Goal: Register for event/course

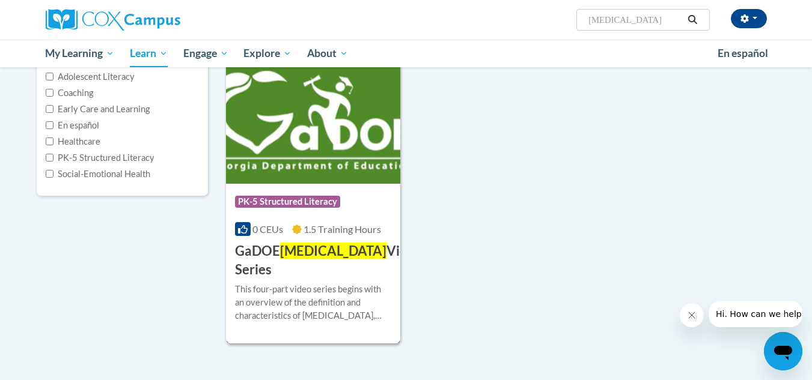
click at [362, 249] on h3 "GaDOE Dyslexia Video Series" at bounding box center [328, 260] width 187 height 37
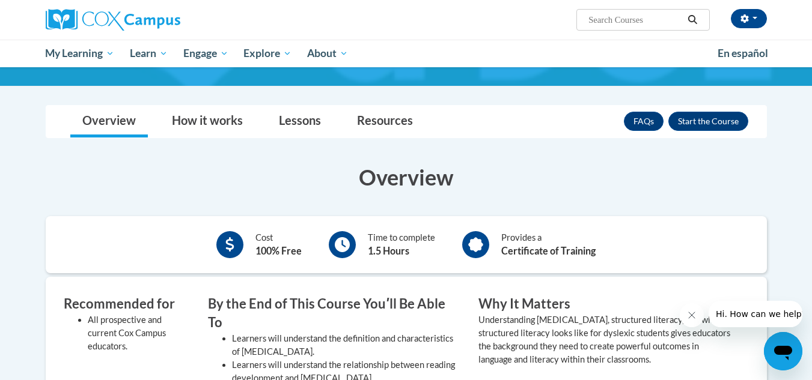
click at [506, 315] on value "Understanding [MEDICAL_DATA], structured literacy, and what structured literacy…" at bounding box center [604, 340] width 252 height 50
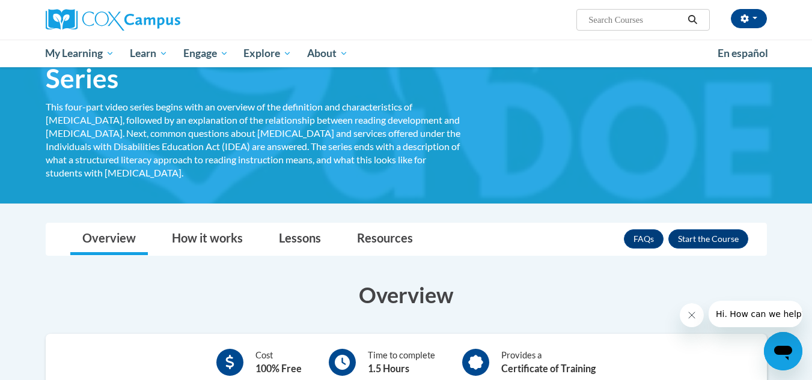
scroll to position [90, 0]
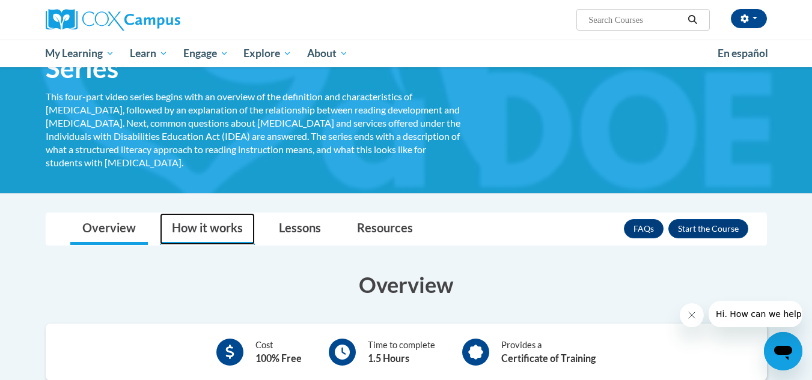
click at [199, 213] on link "How it works" at bounding box center [207, 229] width 95 height 32
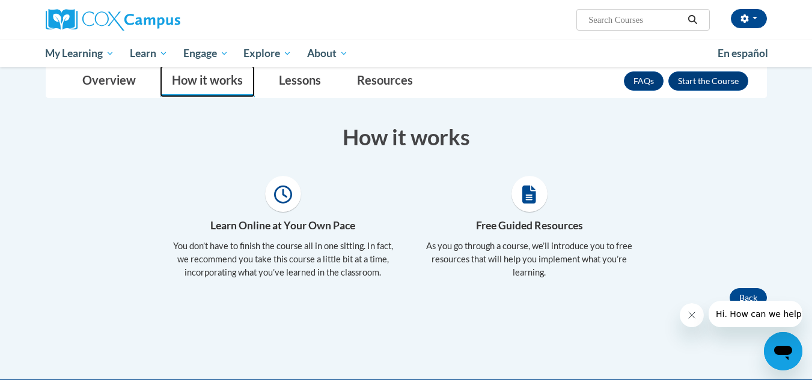
scroll to position [246, 0]
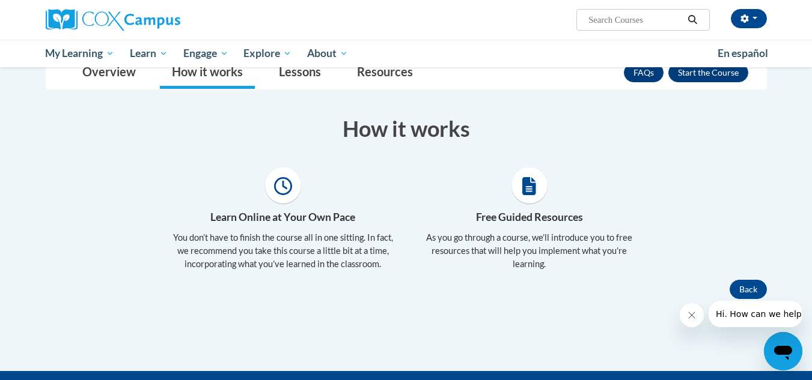
click at [306, 272] on div "× Close Course Enrollment Please select... × Close ×" at bounding box center [406, 213] width 757 height 315
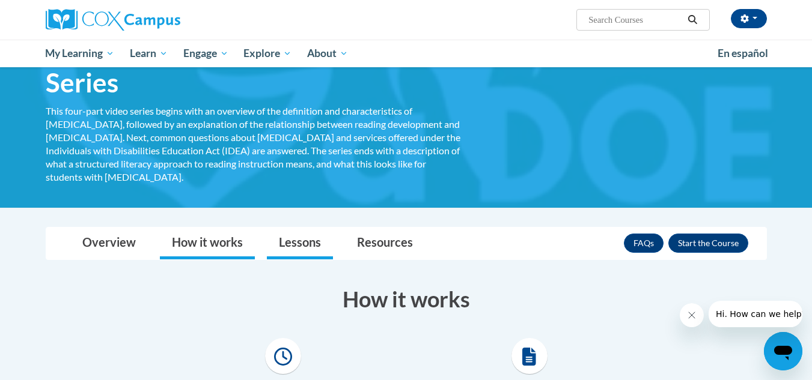
scroll to position [75, 0]
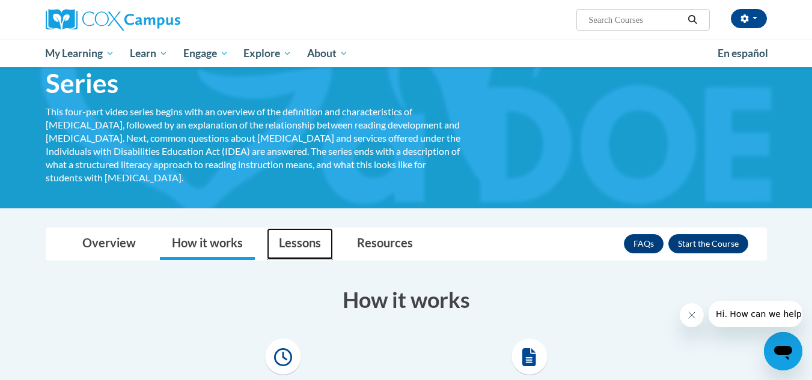
click at [311, 228] on link "Lessons" at bounding box center [300, 244] width 66 height 32
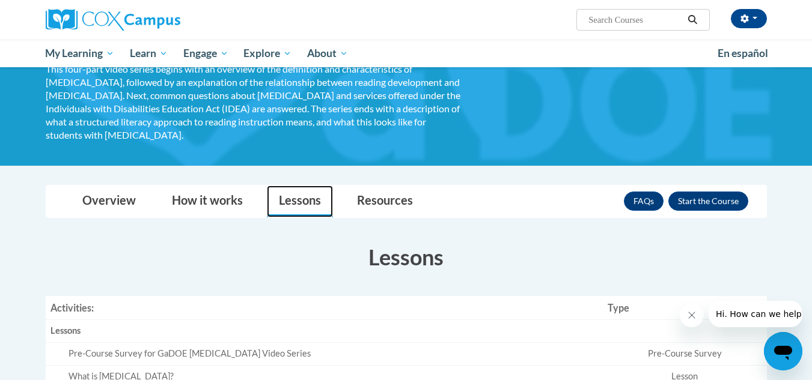
scroll to position [102, 0]
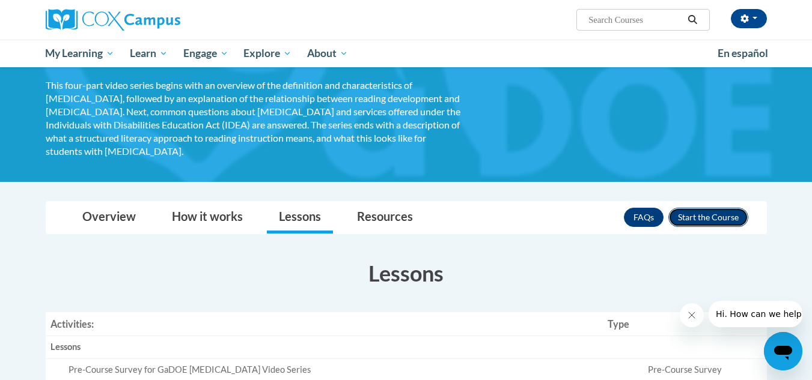
click at [688, 208] on button "Enroll" at bounding box center [708, 217] width 80 height 19
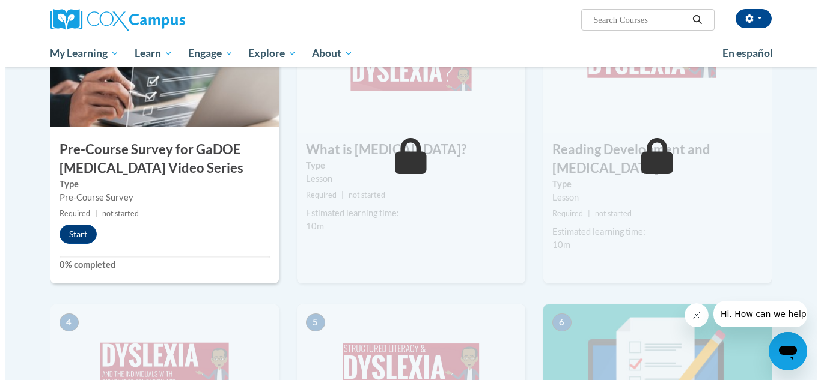
scroll to position [334, 0]
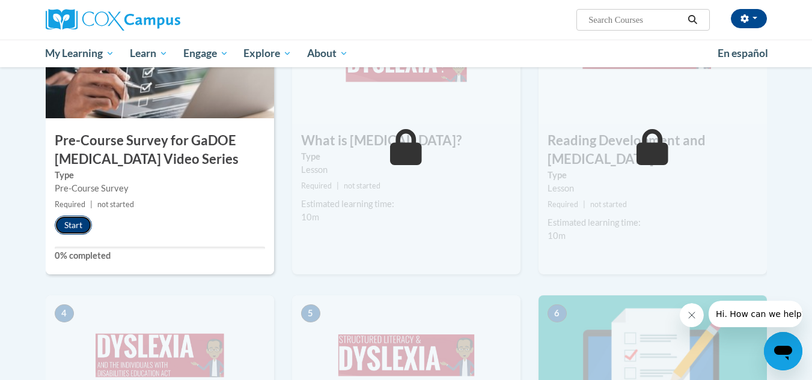
click at [75, 222] on button "Start" at bounding box center [73, 225] width 37 height 19
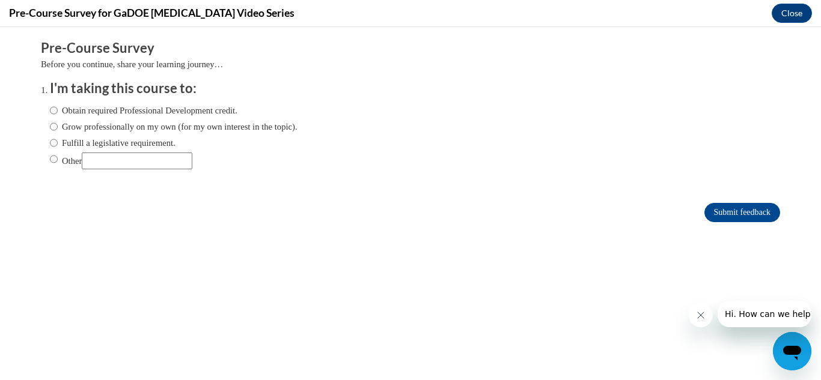
scroll to position [0, 0]
click at [194, 112] on label "Obtain required Professional Development credit." at bounding box center [143, 110] width 187 height 13
click at [58, 112] on input "Obtain required Professional Development credit." at bounding box center [54, 110] width 8 height 13
radio input "true"
click at [720, 210] on input "Submit feedback" at bounding box center [742, 212] width 76 height 19
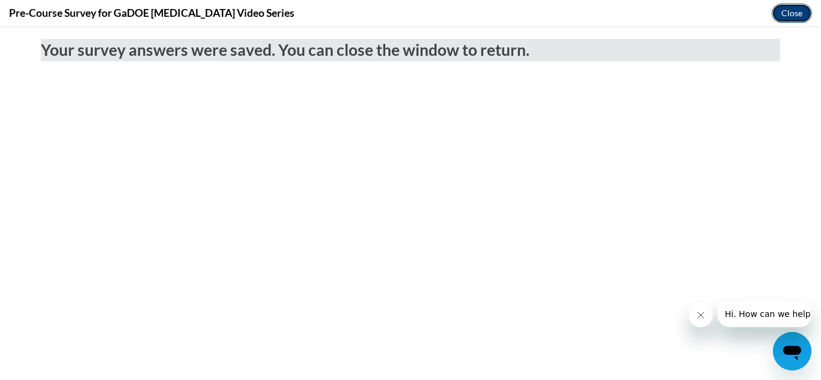
click at [793, 17] on button "Close" at bounding box center [791, 13] width 40 height 19
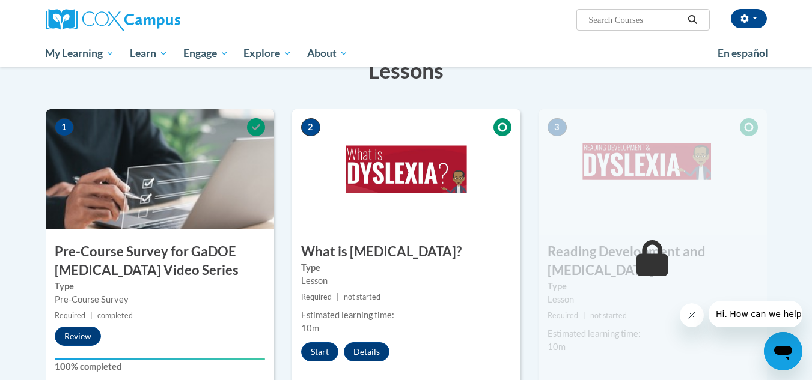
scroll to position [220, 0]
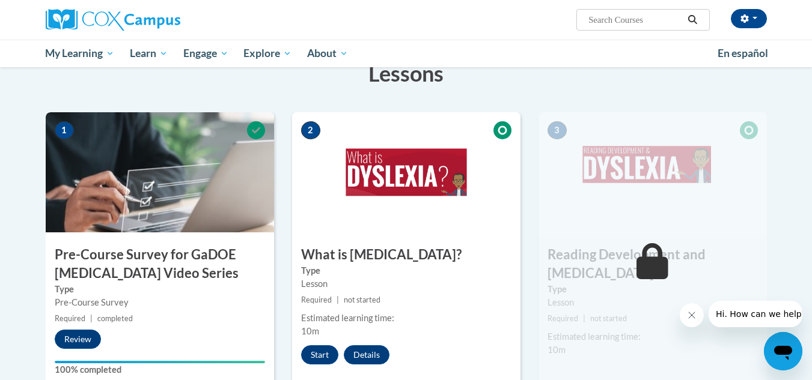
click at [687, 315] on icon "Close message from company" at bounding box center [691, 316] width 10 height 10
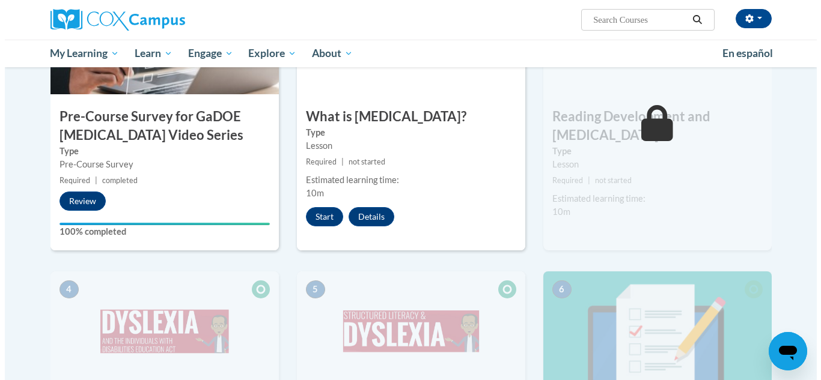
scroll to position [359, 0]
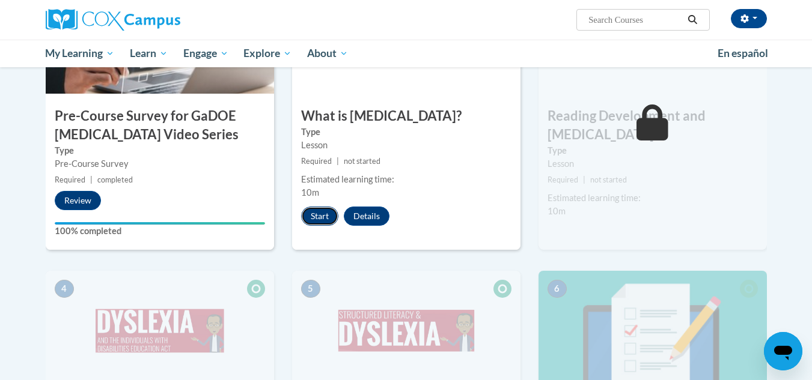
click at [323, 211] on button "Start" at bounding box center [319, 216] width 37 height 19
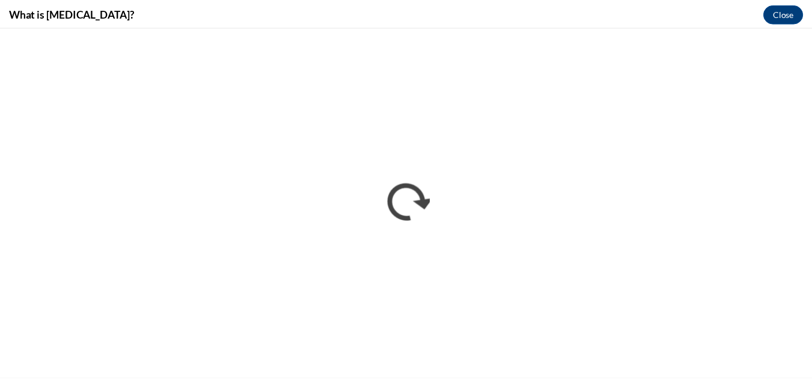
scroll to position [0, 0]
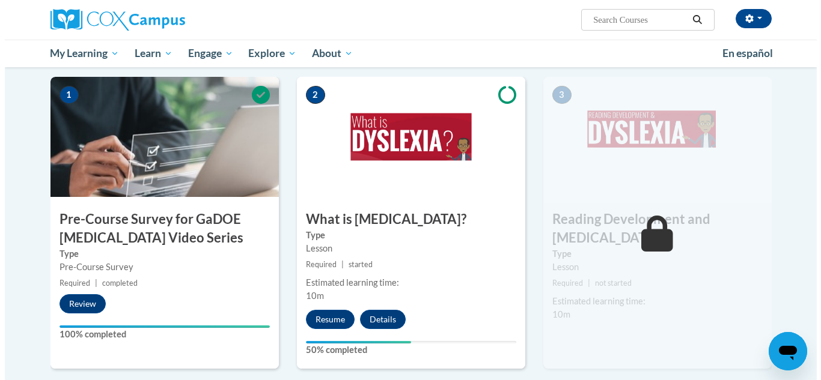
scroll to position [258, 0]
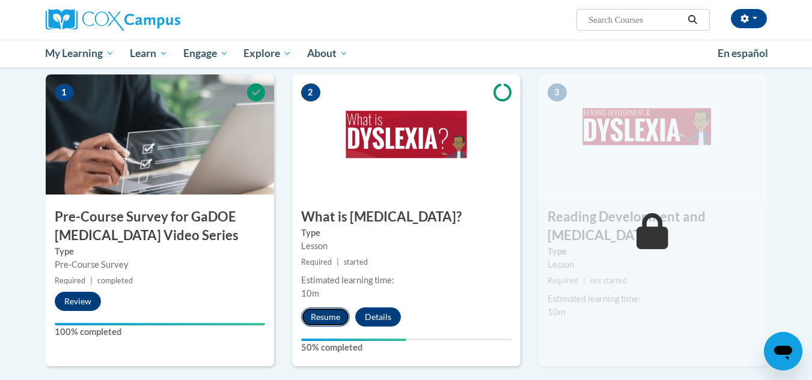
click at [330, 311] on button "Resume" at bounding box center [325, 317] width 49 height 19
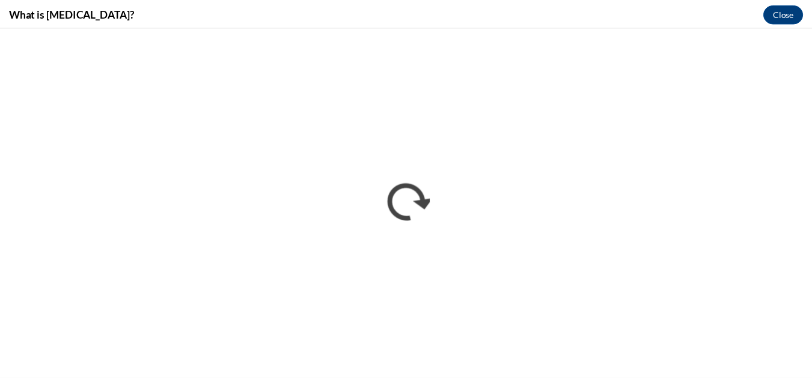
scroll to position [0, 0]
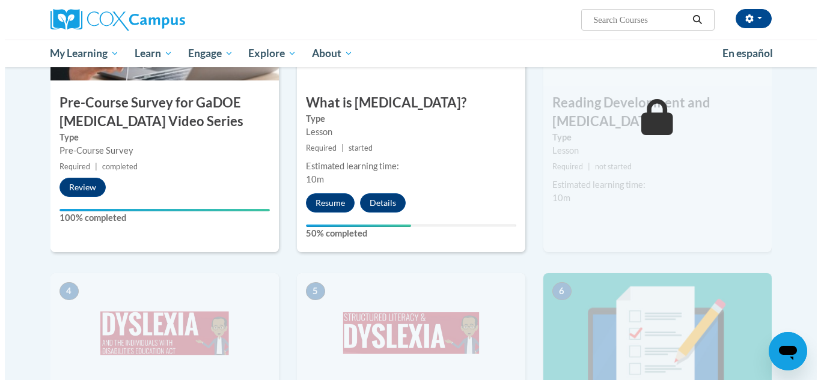
scroll to position [375, 0]
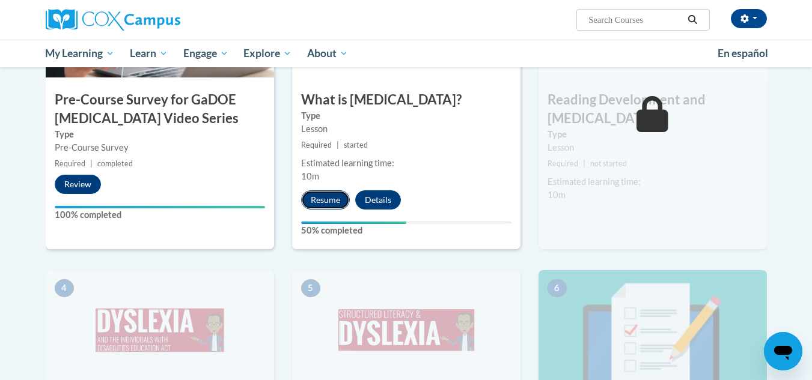
click at [319, 195] on button "Resume" at bounding box center [325, 199] width 49 height 19
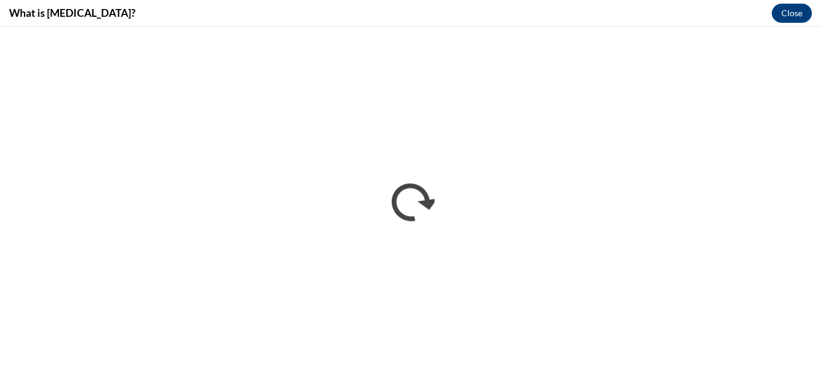
scroll to position [0, 0]
click at [646, 20] on div "What is Dyslexia? Close" at bounding box center [410, 13] width 821 height 27
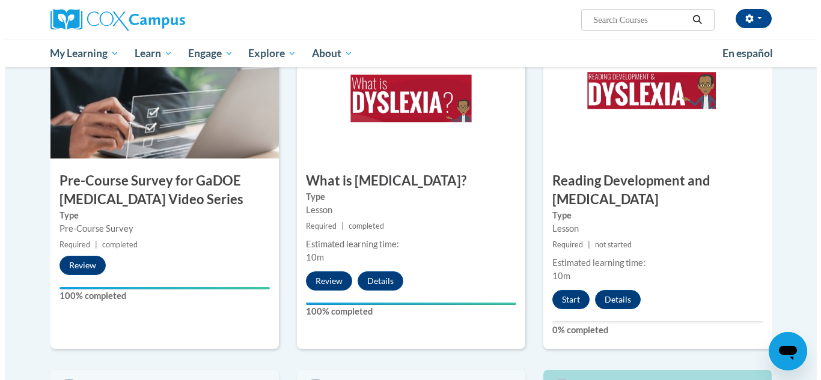
scroll to position [305, 0]
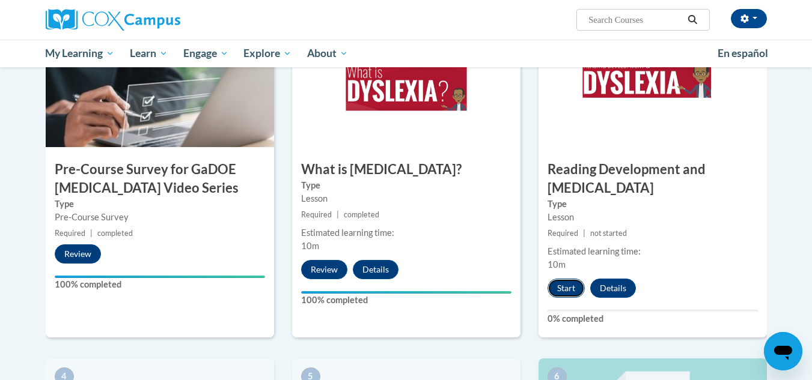
click at [563, 279] on button "Start" at bounding box center [565, 288] width 37 height 19
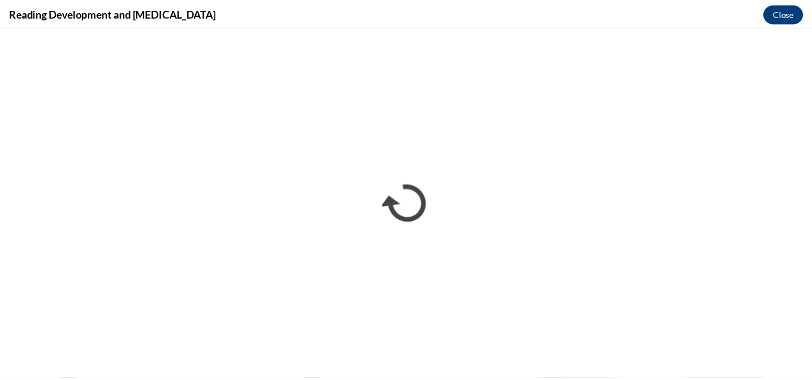
scroll to position [0, 0]
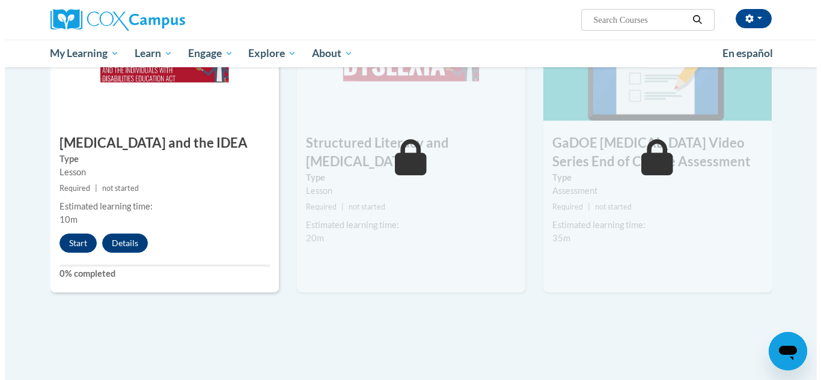
scroll to position [664, 0]
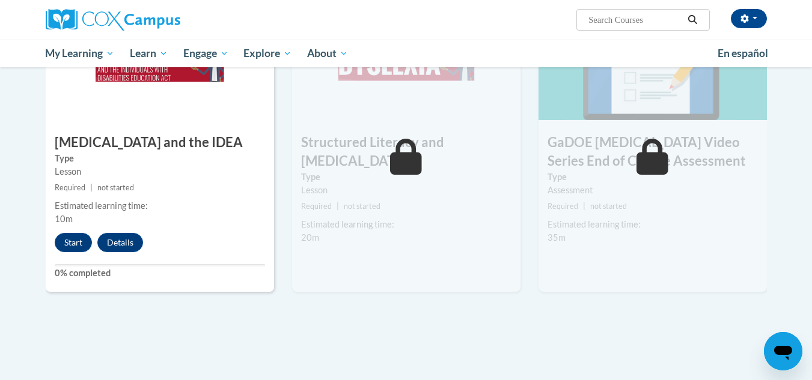
click at [64, 233] on button "Start" at bounding box center [73, 242] width 37 height 19
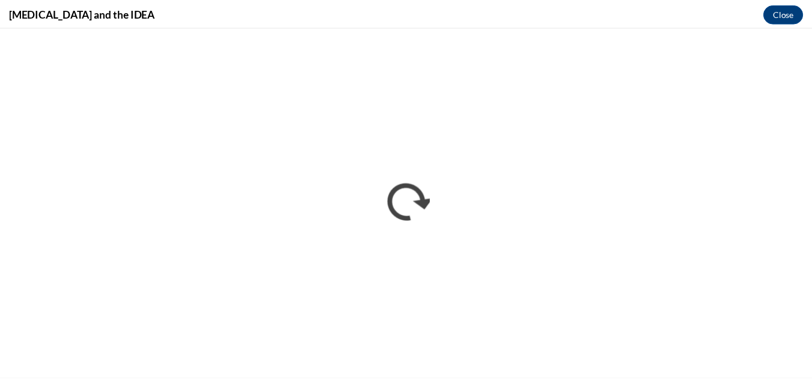
scroll to position [0, 0]
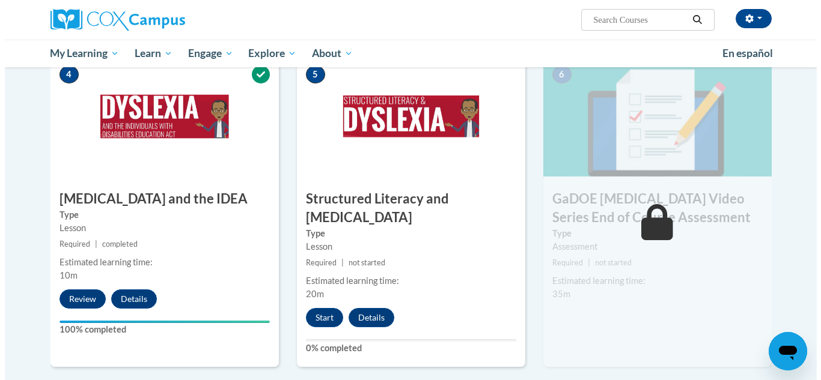
scroll to position [608, 0]
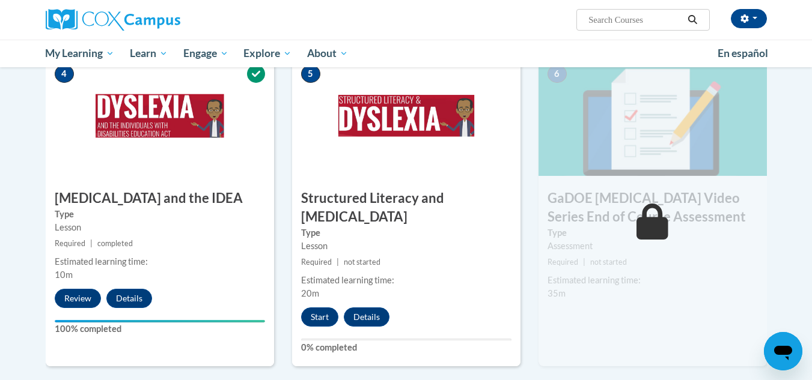
click at [487, 274] on div "5 Structured Literacy and Dyslexia Type Lesson Required | not started Estimated…" at bounding box center [406, 211] width 228 height 311
click at [319, 308] on button "Start" at bounding box center [319, 317] width 37 height 19
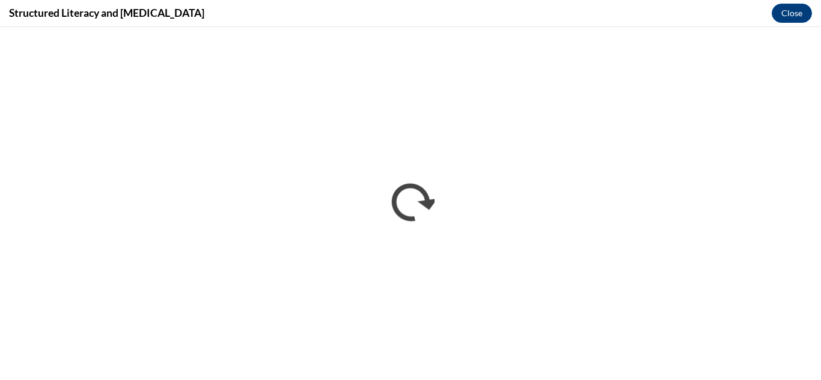
scroll to position [0, 0]
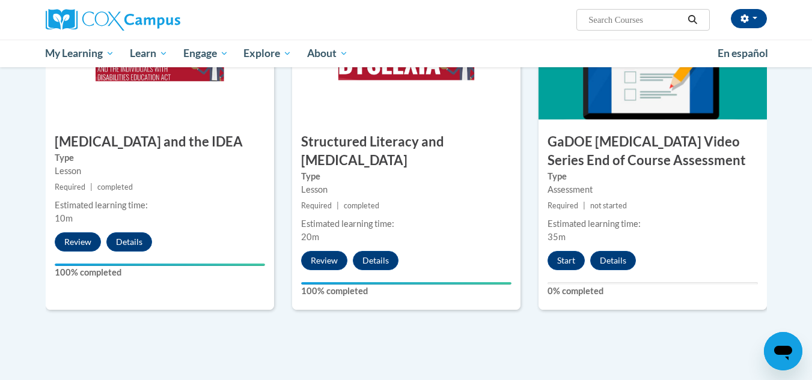
scroll to position [659, 0]
